Goal: Download file/media

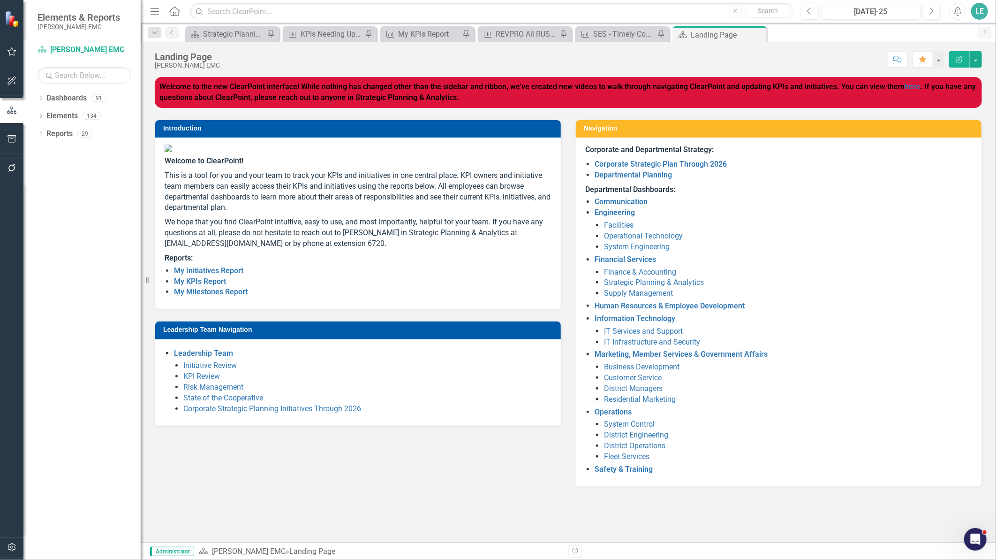
click at [151, 7] on icon "Menu" at bounding box center [155, 11] width 12 height 10
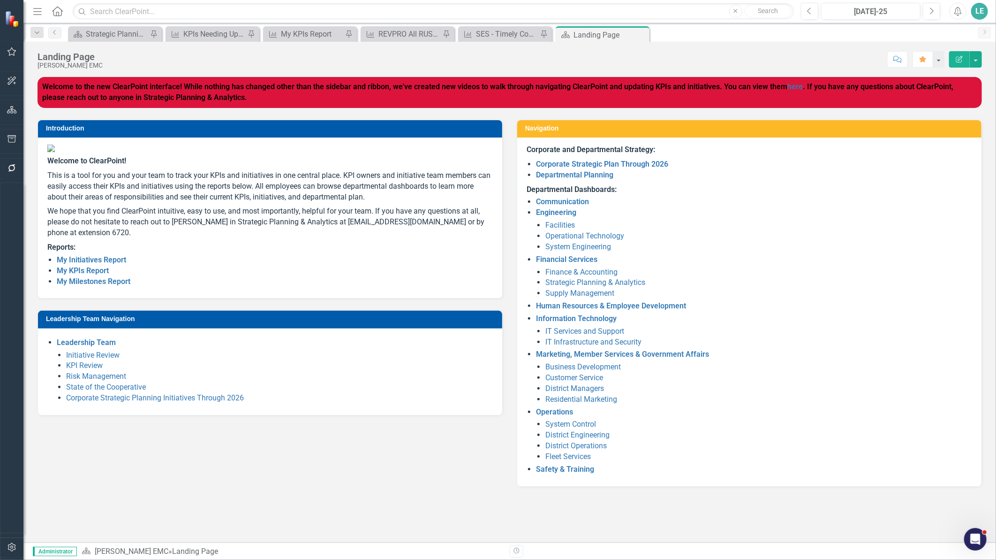
click at [41, 13] on icon "Menu" at bounding box center [37, 11] width 12 height 10
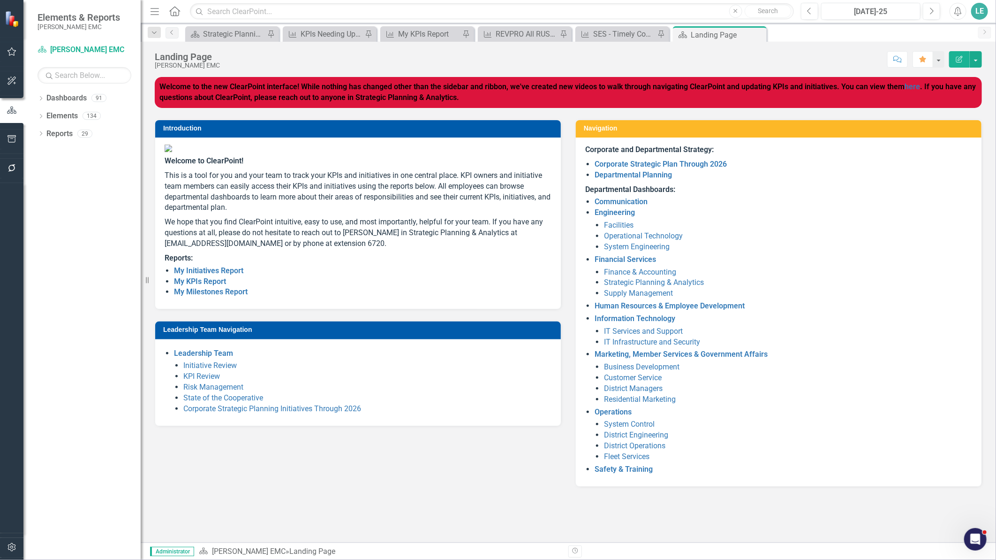
click at [13, 48] on icon "button" at bounding box center [12, 52] width 10 height 8
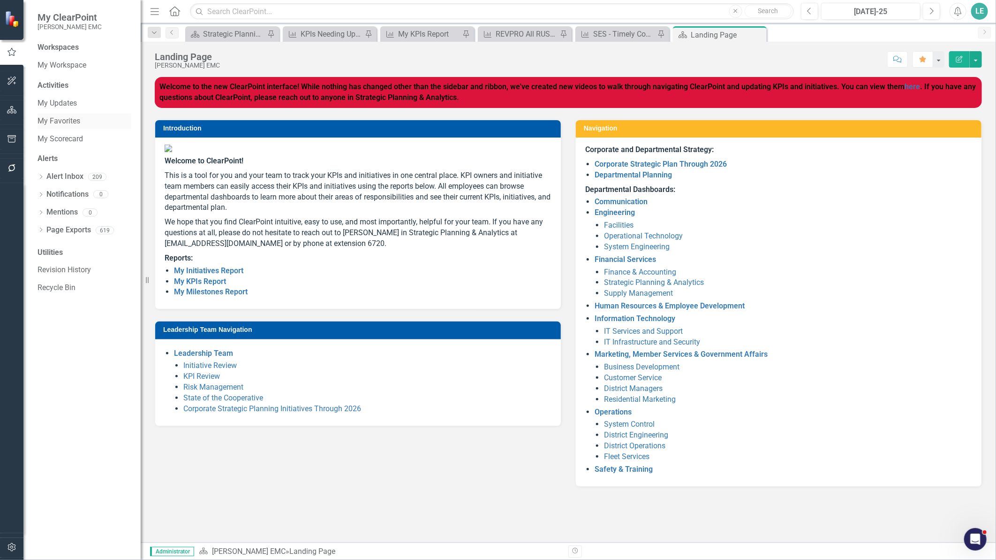
click at [67, 124] on link "My Favorites" at bounding box center [85, 121] width 94 height 11
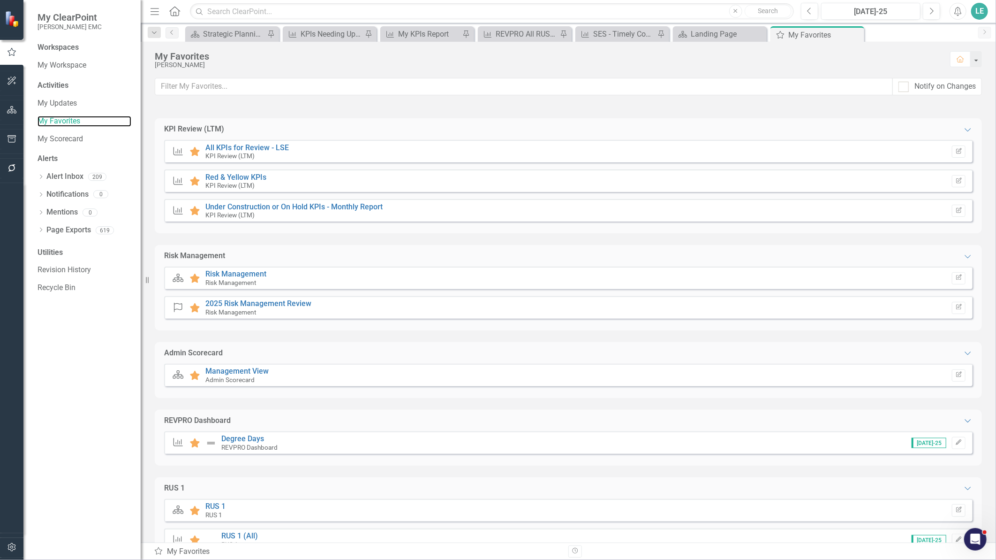
scroll to position [640, 0]
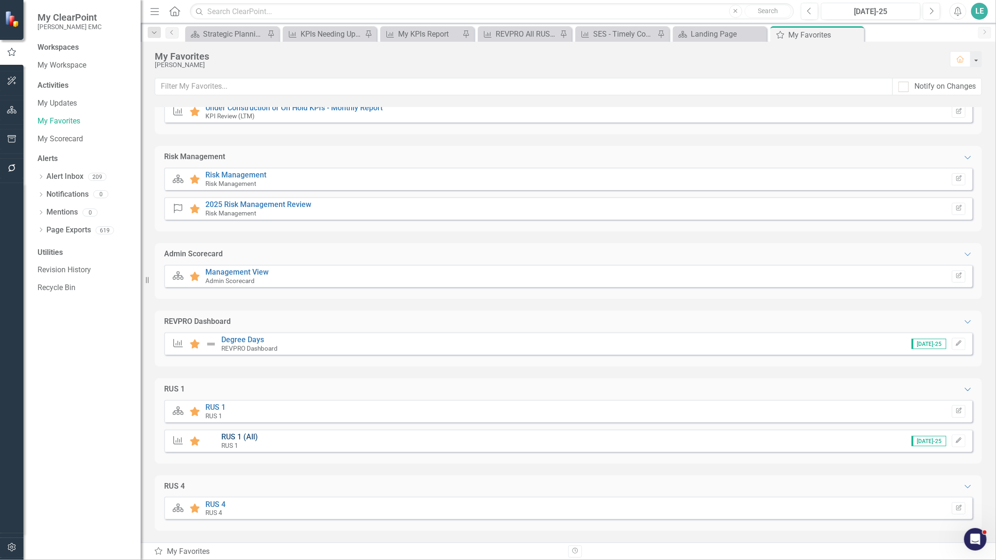
click at [237, 432] on link "RUS 1 (All)" at bounding box center [239, 436] width 37 height 9
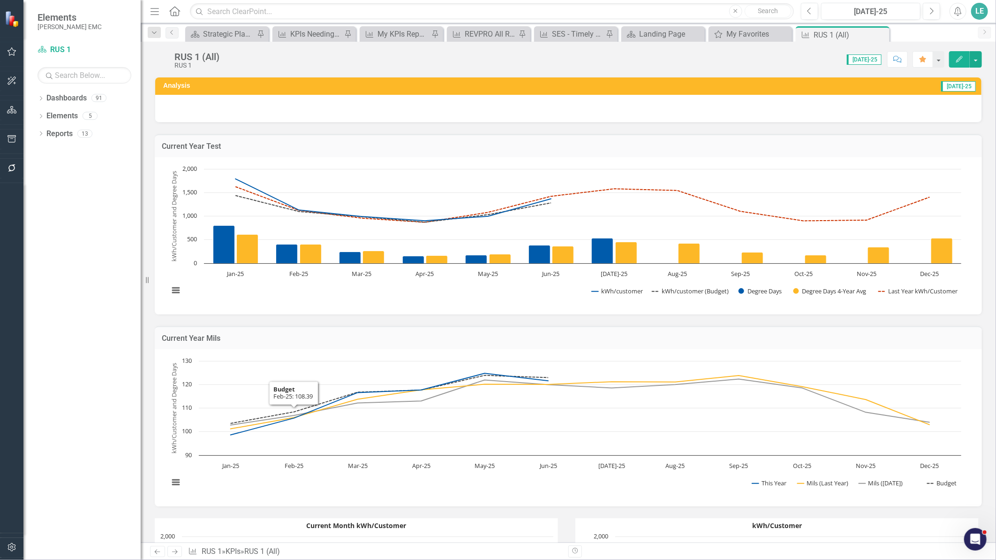
scroll to position [625, 0]
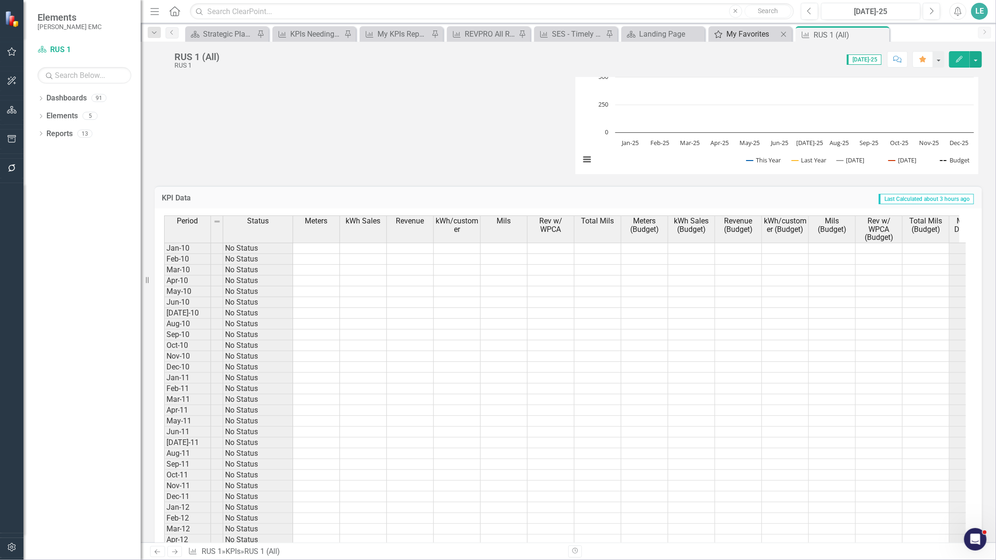
click at [742, 33] on div "My Favorites" at bounding box center [753, 34] width 52 height 12
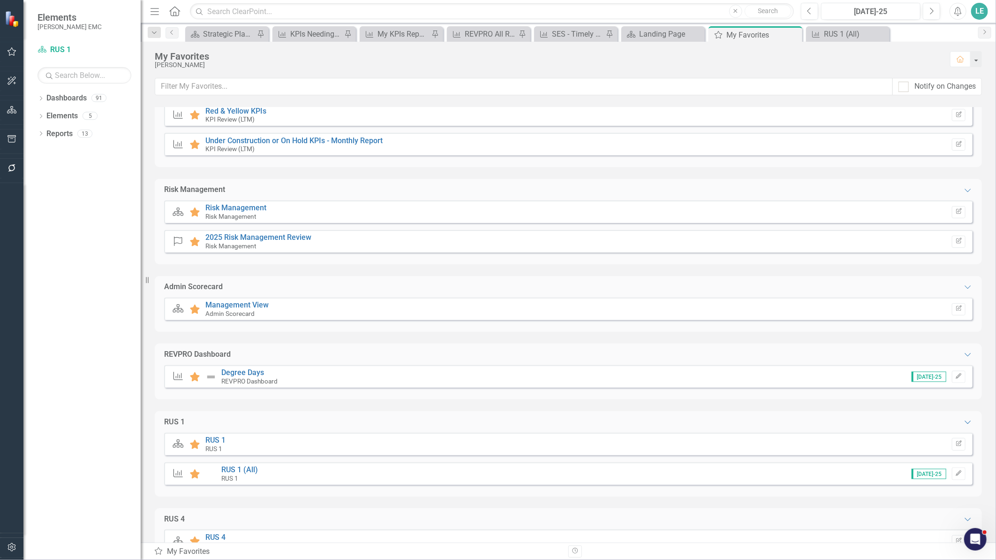
scroll to position [640, 0]
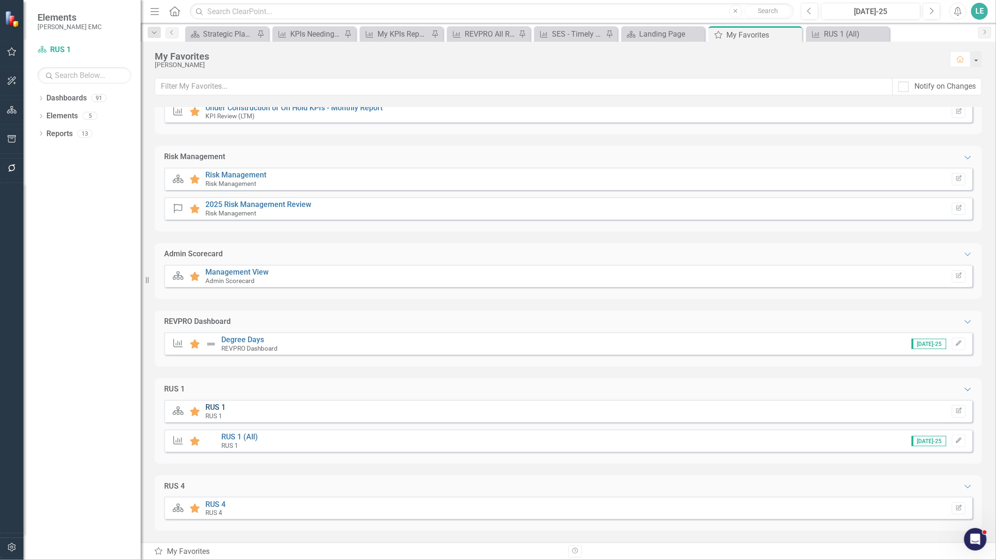
click at [211, 404] on link "RUS 1" at bounding box center [215, 406] width 20 height 9
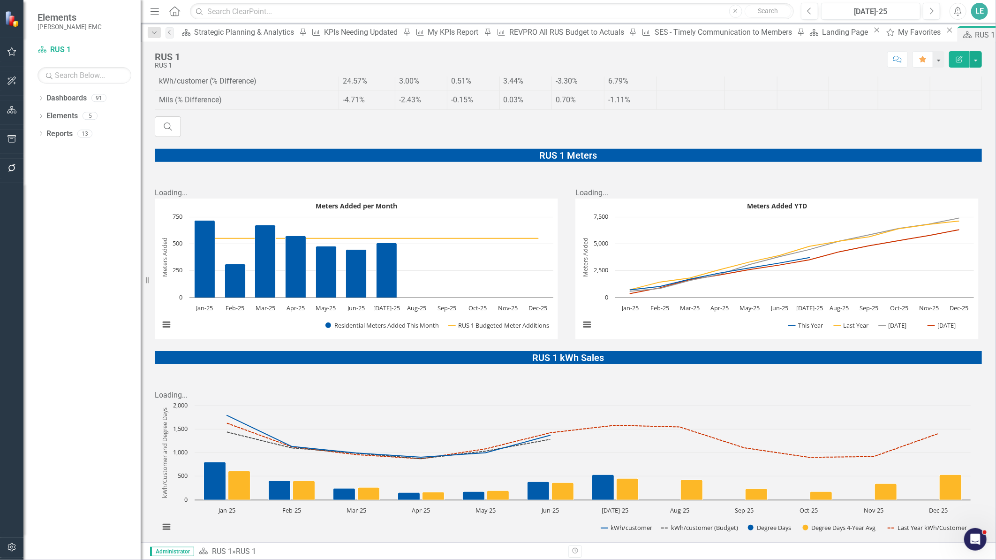
scroll to position [417, 0]
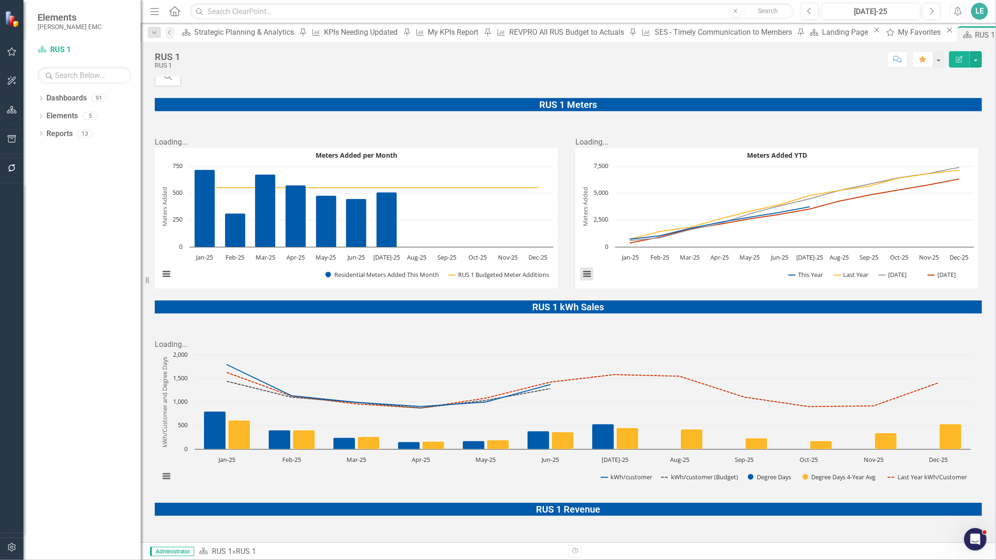
click at [581, 267] on button "View chart menu, Meters Added YTD" at bounding box center [586, 273] width 13 height 13
click at [601, 205] on li "Download PNG image" at bounding box center [626, 212] width 84 height 15
click at [898, 32] on div "My Favorites" at bounding box center [920, 32] width 45 height 12
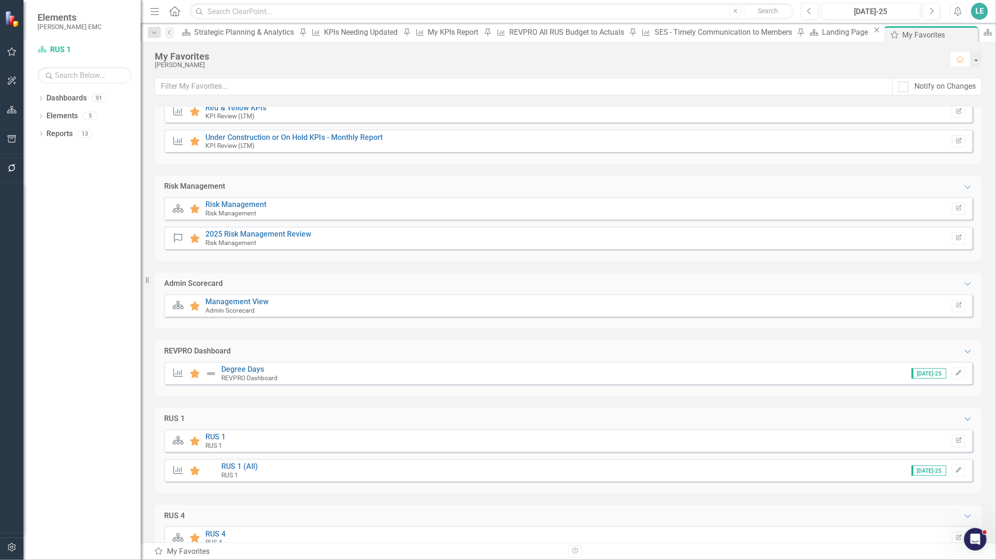
scroll to position [640, 0]
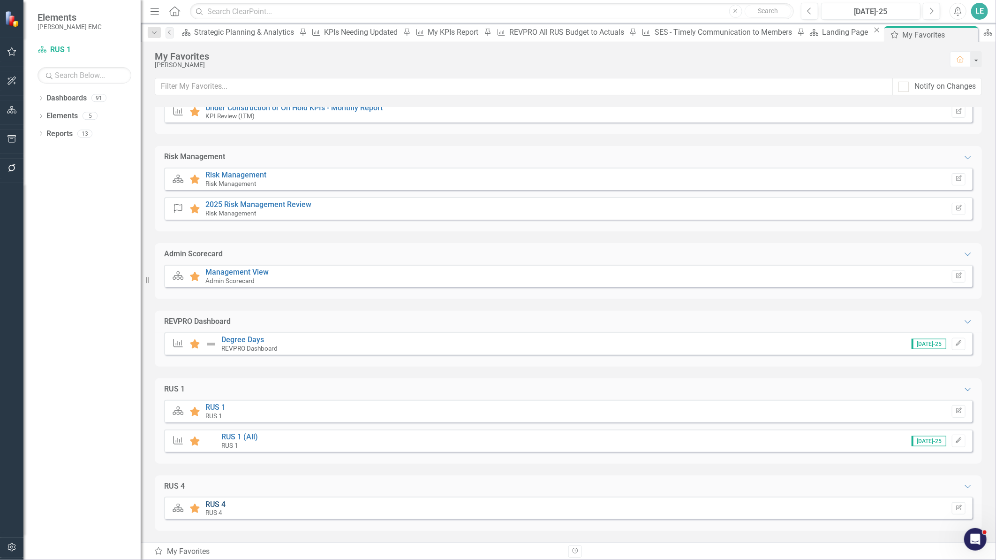
click at [213, 502] on link "RUS 4" at bounding box center [215, 504] width 20 height 9
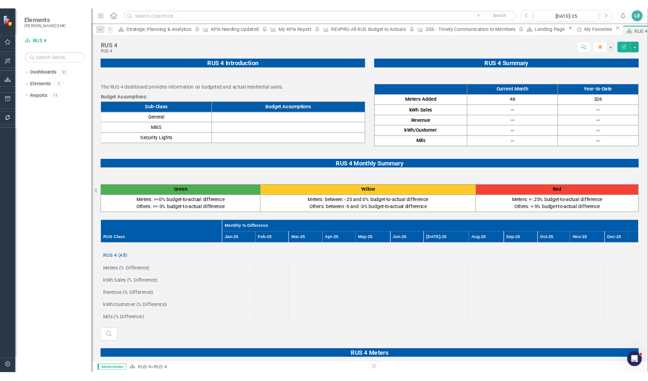
scroll to position [189, 0]
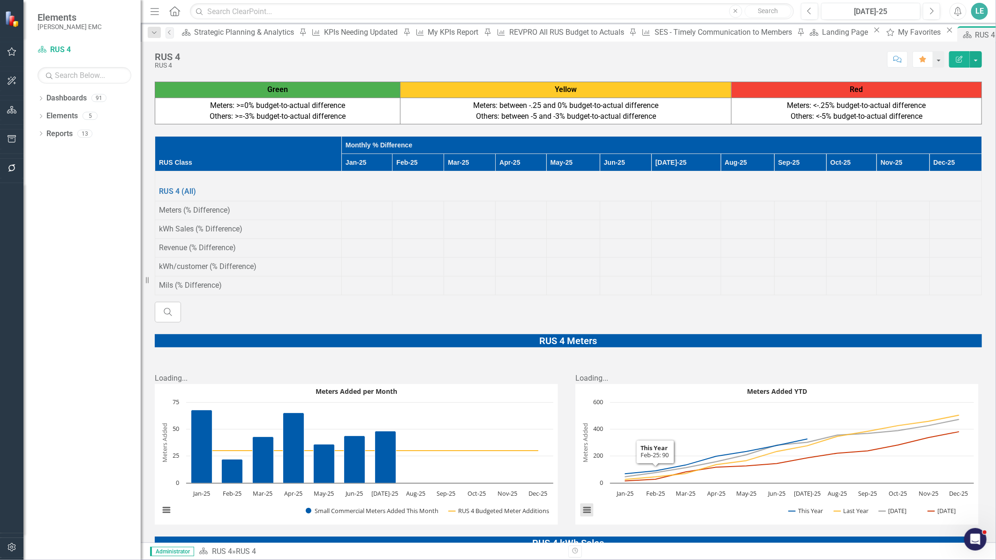
click at [580, 503] on button "View chart menu, Meters Added YTD" at bounding box center [586, 509] width 13 height 13
click at [624, 441] on li "Download PNG image" at bounding box center [626, 448] width 84 height 15
